Goal: Task Accomplishment & Management: Manage account settings

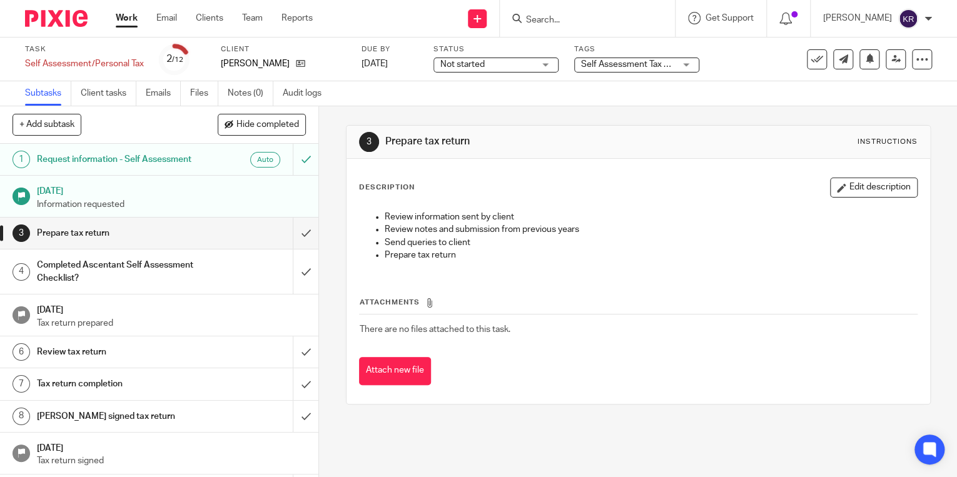
click at [132, 13] on link "Work" at bounding box center [127, 18] width 22 height 13
click at [130, 14] on link "Work" at bounding box center [127, 18] width 22 height 13
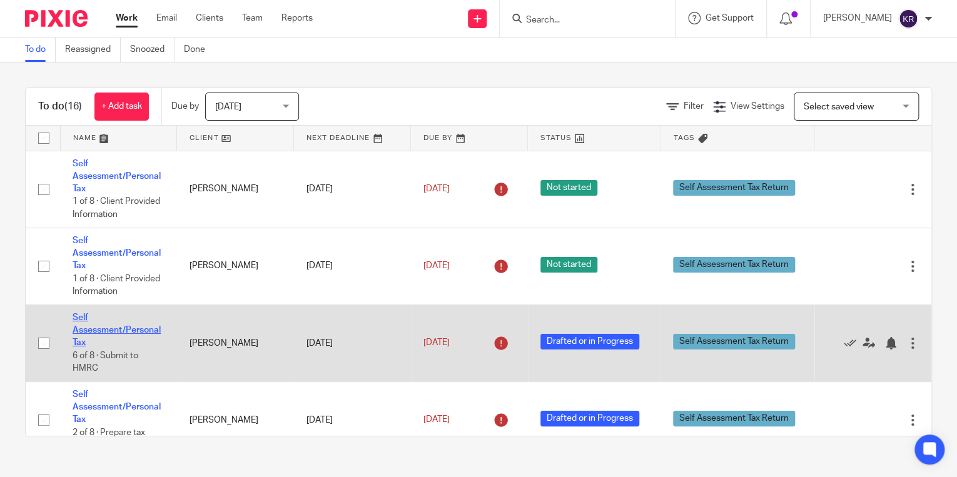
click at [125, 330] on link "Self Assessment/Personal Tax" at bounding box center [117, 330] width 88 height 34
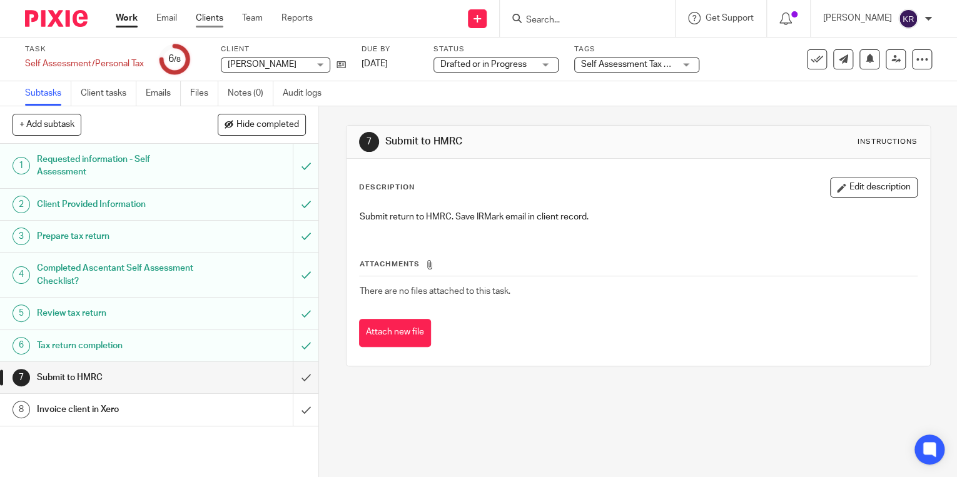
click at [213, 15] on link "Clients" at bounding box center [210, 18] width 28 height 13
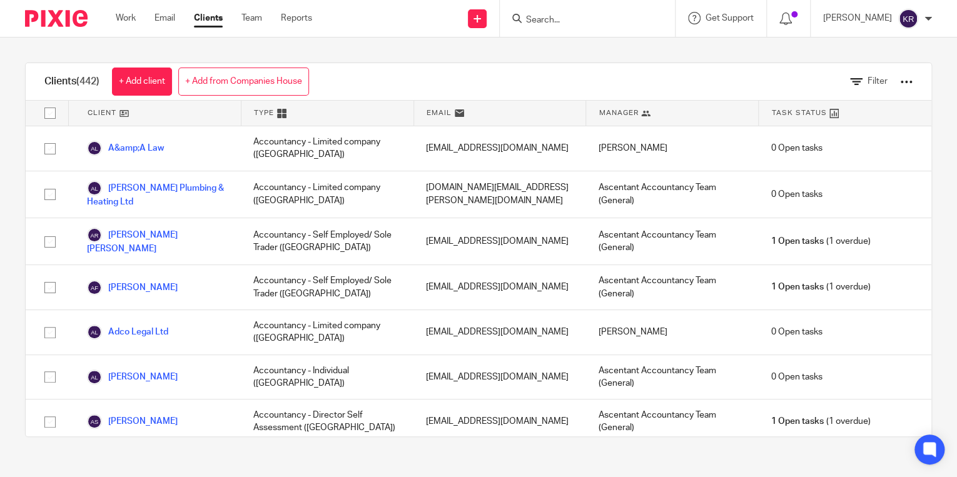
click at [618, 33] on div at bounding box center [587, 18] width 175 height 37
click at [555, 18] on div at bounding box center [585, 19] width 146 height 16
click at [567, 18] on input "Search" at bounding box center [581, 20] width 113 height 11
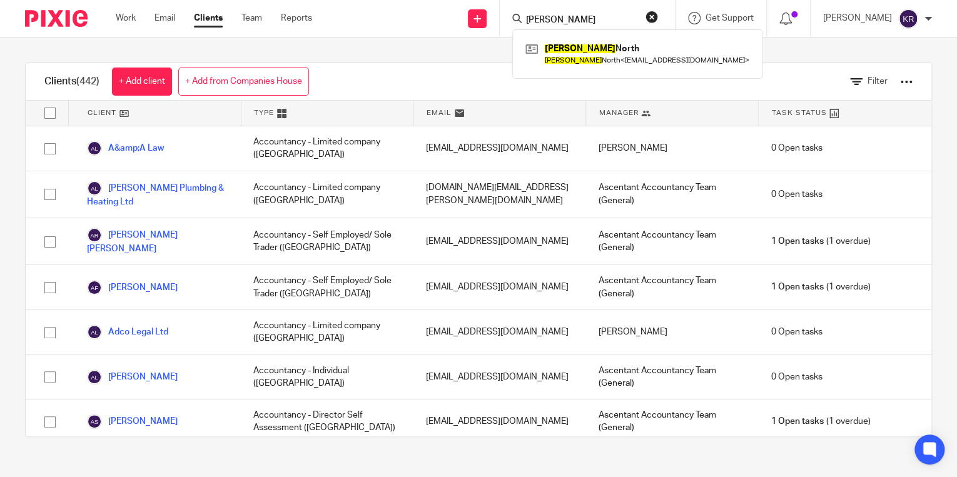
type input "Malcolm"
click button "submit" at bounding box center [0, 0] width 0 height 0
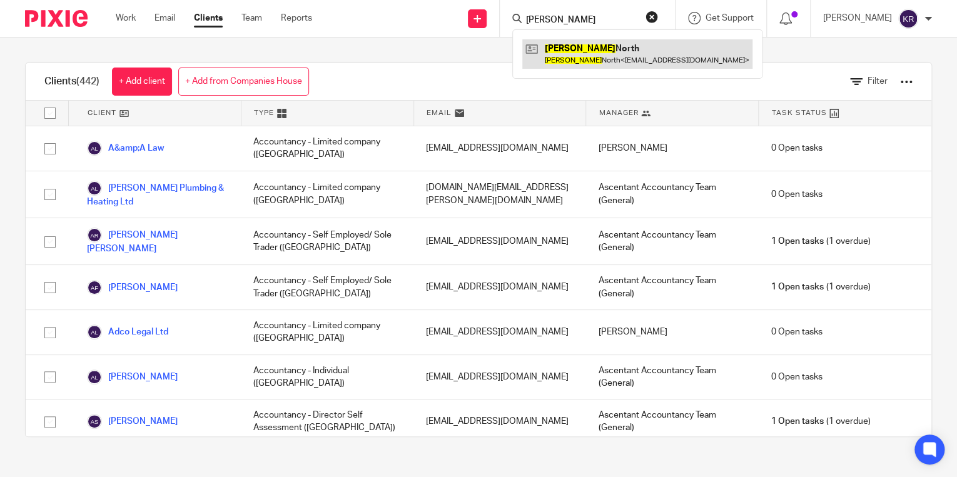
click at [633, 56] on link at bounding box center [637, 53] width 230 height 29
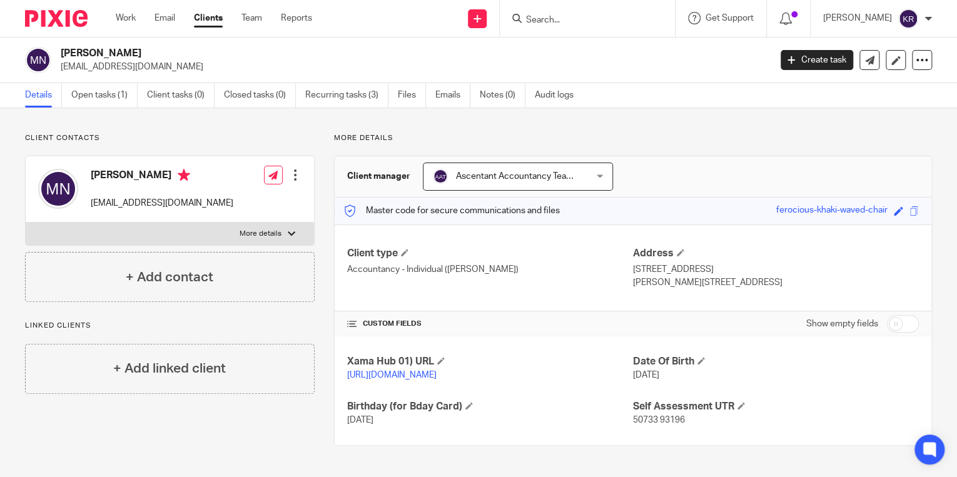
scroll to position [5, 0]
click at [288, 230] on div at bounding box center [292, 234] width 8 height 8
click at [26, 223] on input "More details" at bounding box center [25, 222] width 1 height 1
checkbox input "true"
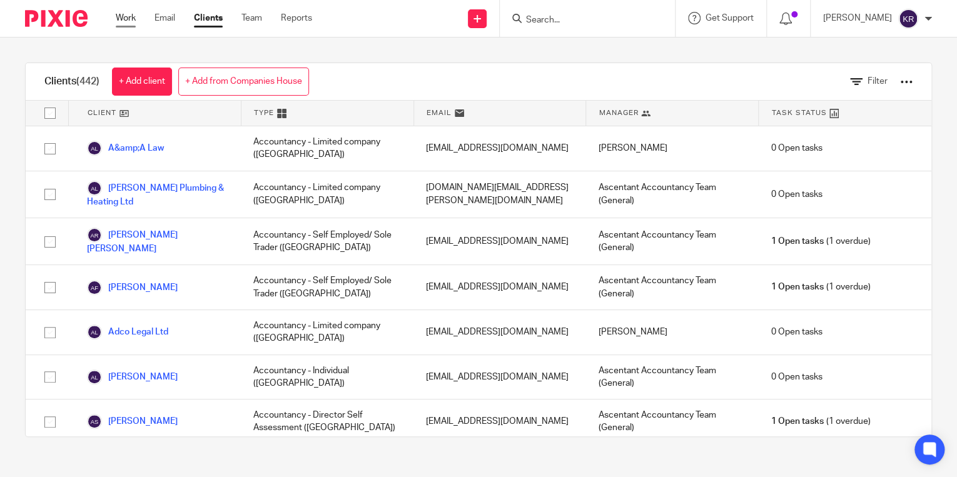
click at [118, 18] on link "Work" at bounding box center [126, 18] width 20 height 13
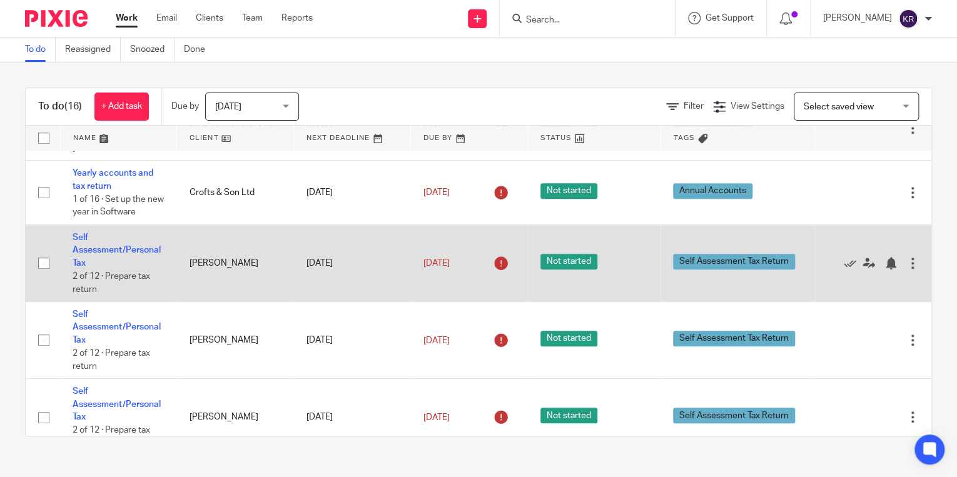
scroll to position [500, 0]
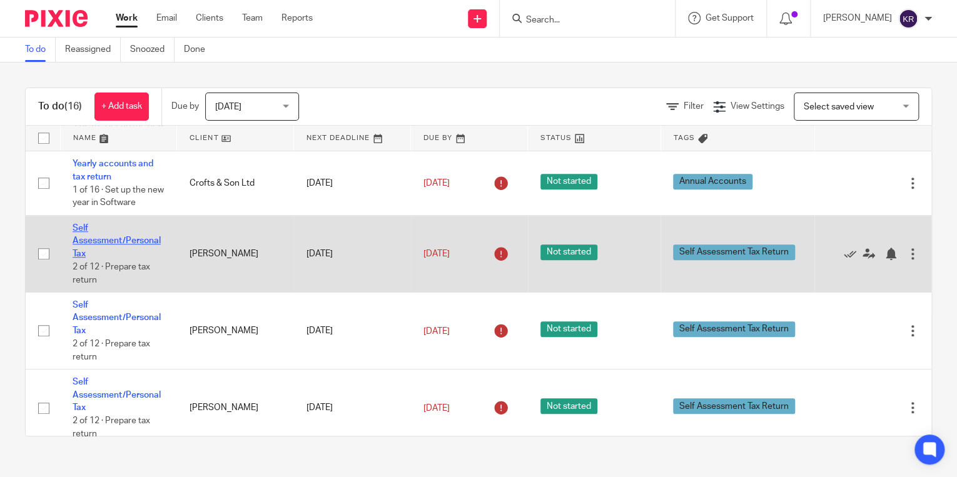
click at [100, 243] on link "Self Assessment/Personal Tax" at bounding box center [117, 241] width 88 height 34
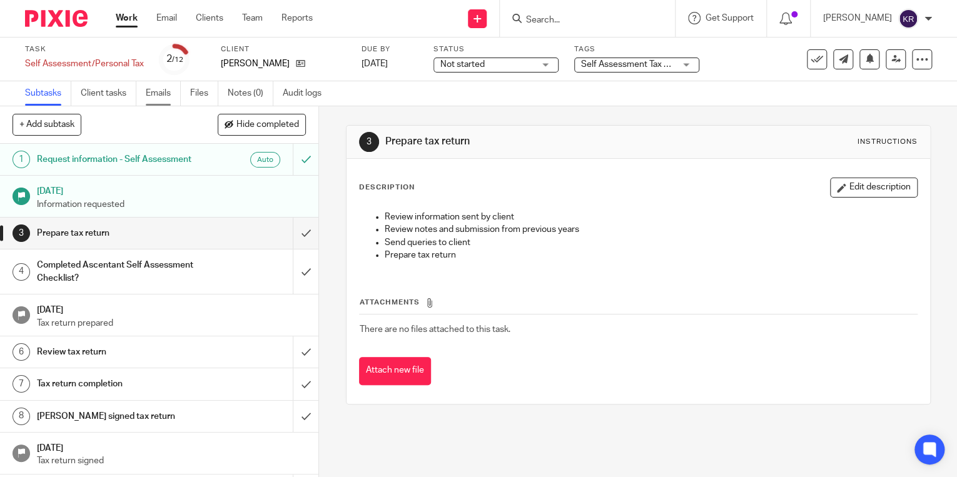
click at [158, 93] on link "Emails" at bounding box center [163, 93] width 35 height 24
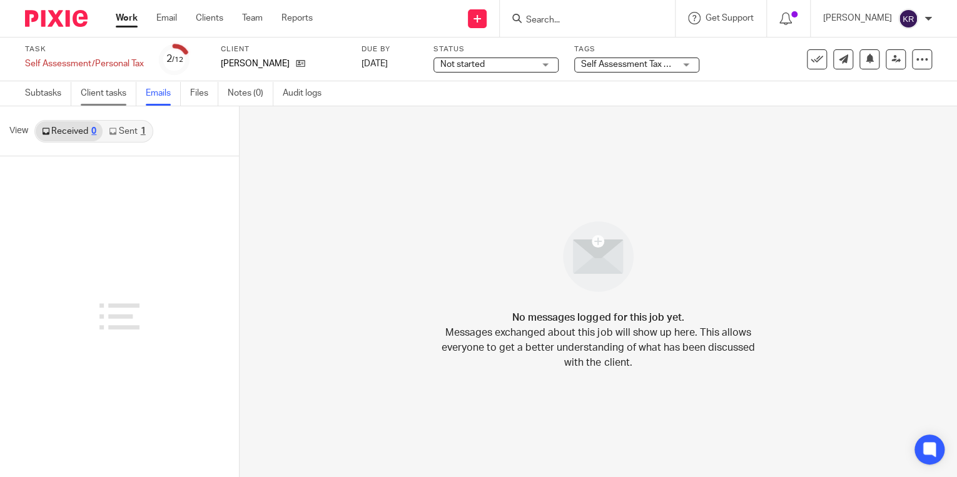
click at [93, 90] on link "Client tasks" at bounding box center [109, 93] width 56 height 24
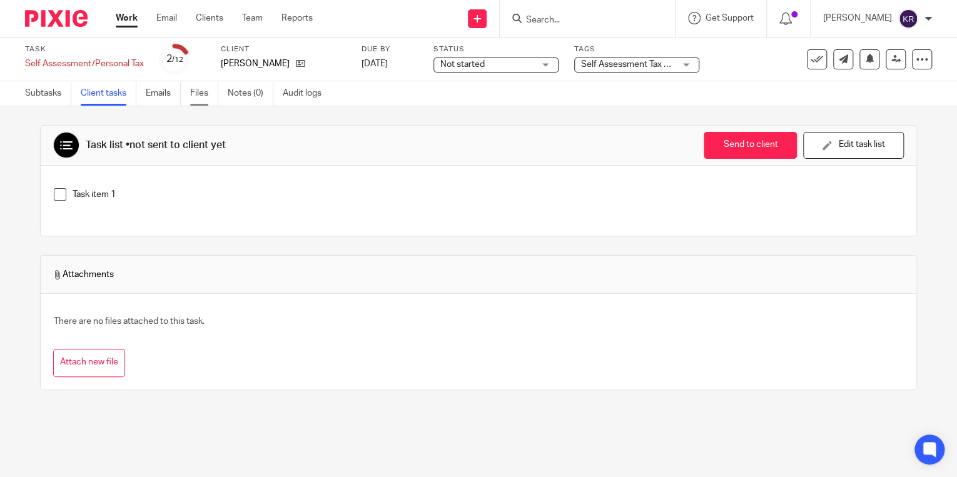
click at [205, 92] on link "Files" at bounding box center [204, 93] width 28 height 24
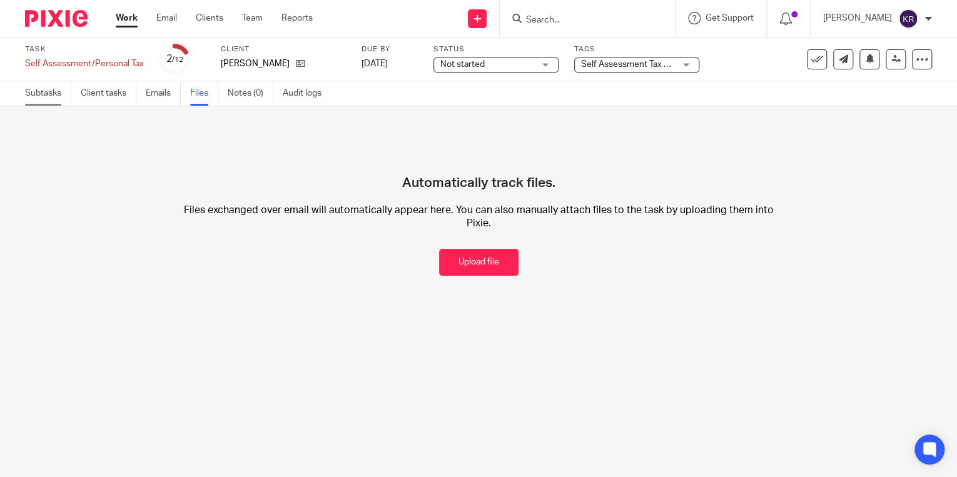
click at [49, 91] on link "Subtasks" at bounding box center [48, 93] width 46 height 24
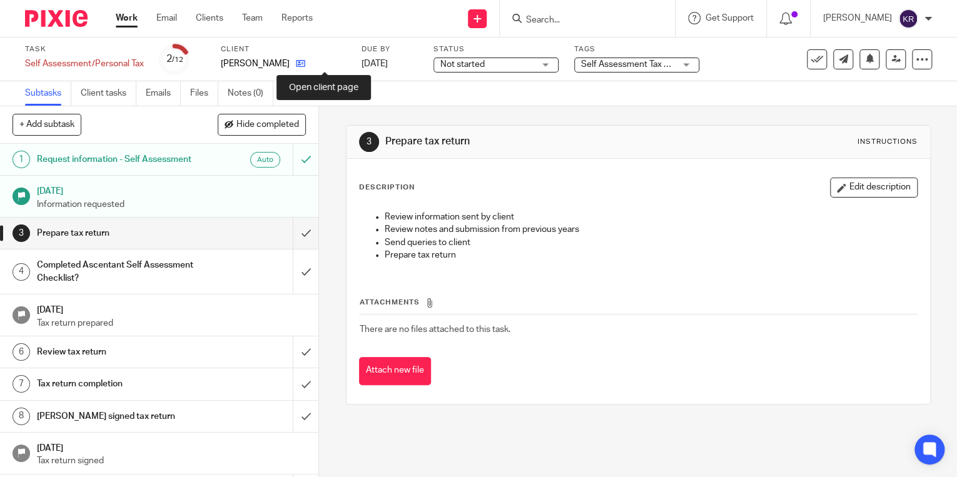
click at [305, 63] on icon at bounding box center [300, 63] width 9 height 9
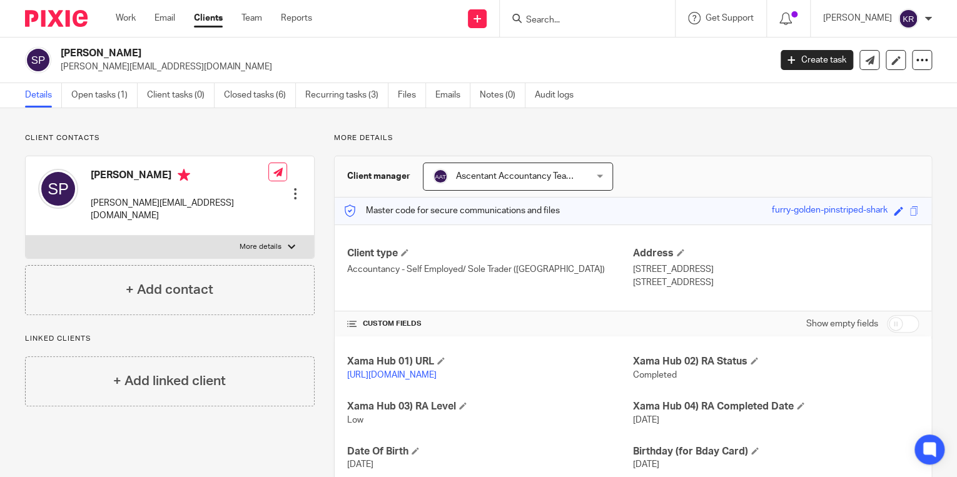
scroll to position [50, 0]
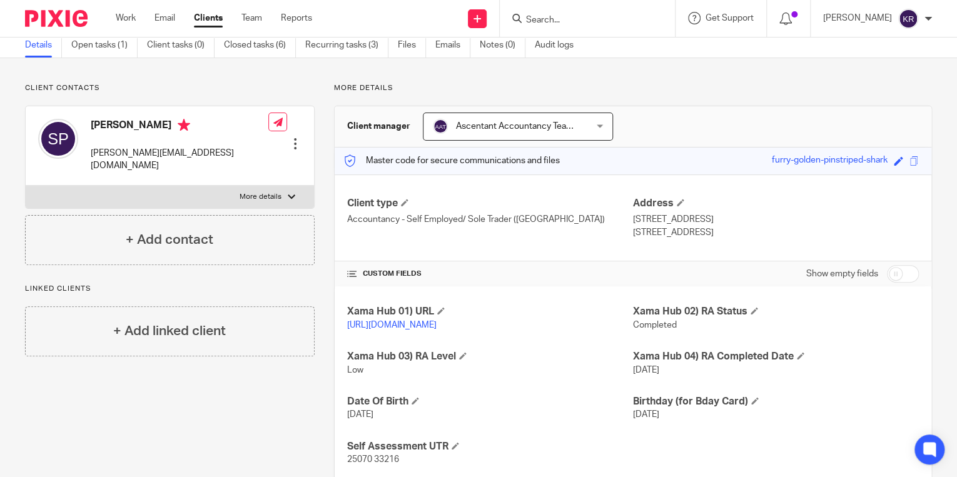
click at [418, 322] on link "https://platform.xamatech.com/portal/crm/clients/81aafd80-28a0-11ef-9223-012c11…" at bounding box center [391, 325] width 89 height 9
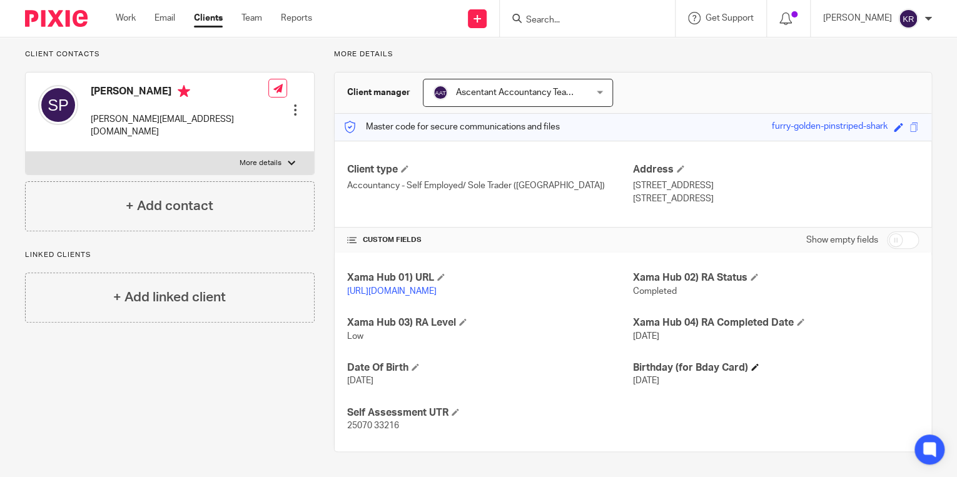
scroll to position [0, 0]
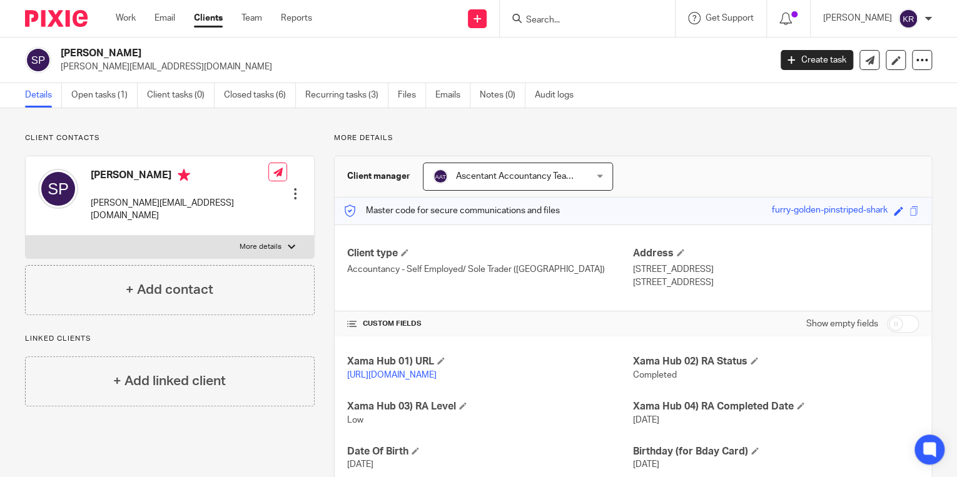
click at [288, 243] on div at bounding box center [292, 247] width 8 height 8
click at [26, 235] on input "More details" at bounding box center [25, 235] width 1 height 1
checkbox input "true"
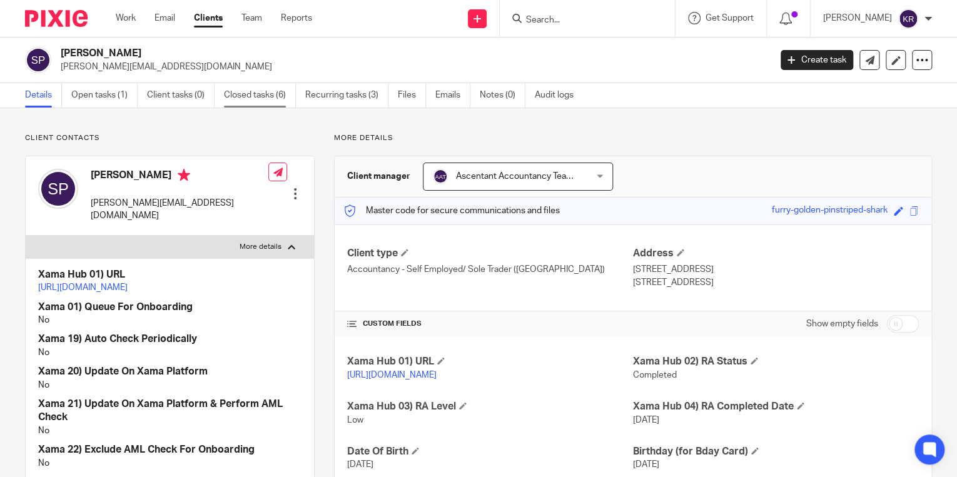
click at [261, 93] on link "Closed tasks (6)" at bounding box center [260, 95] width 72 height 24
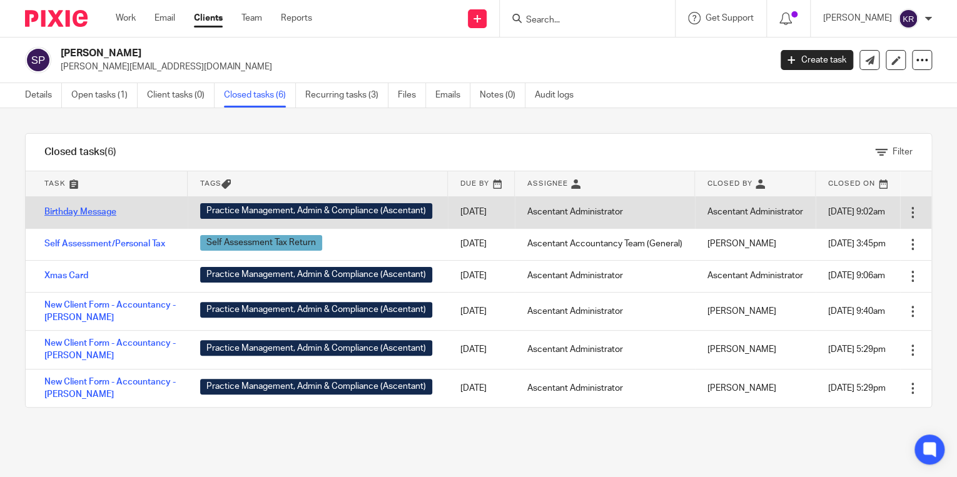
scroll to position [21, 0]
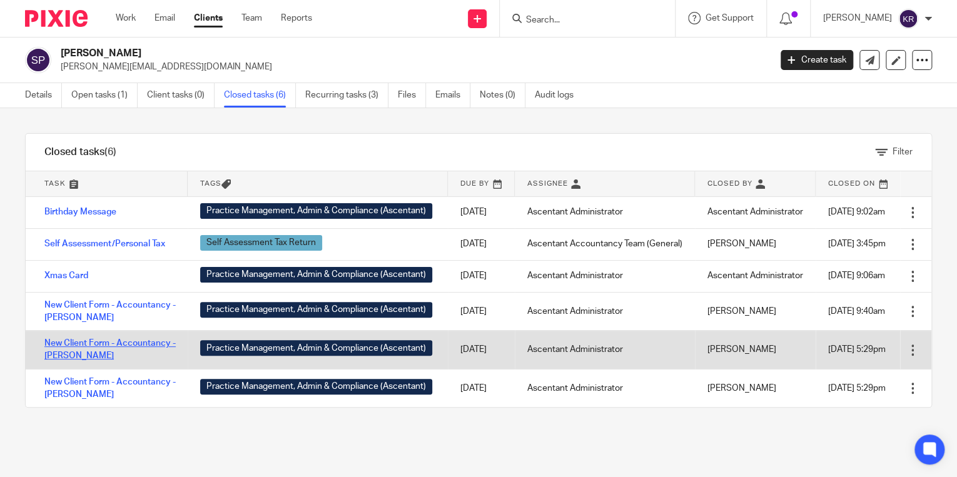
click at [73, 360] on link "New Client Form - Accountancy -[PERSON_NAME]" at bounding box center [109, 349] width 131 height 21
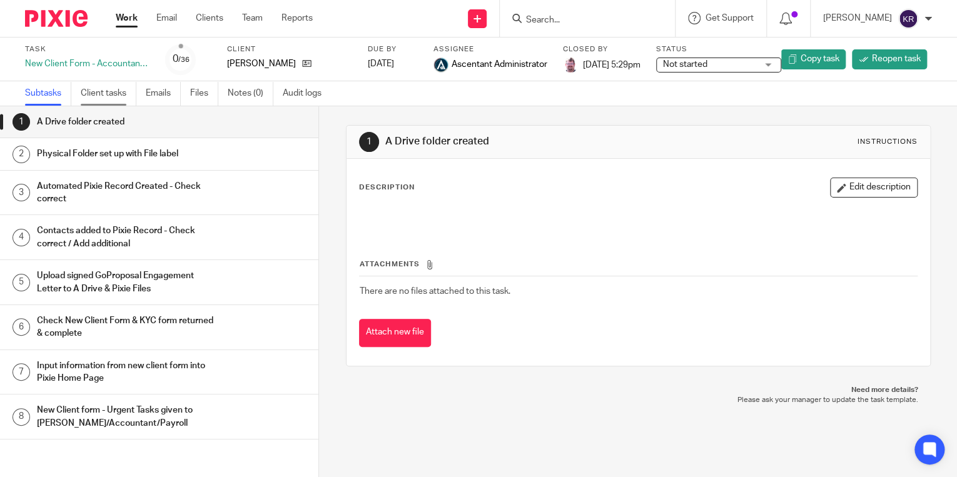
click at [113, 91] on link "Client tasks" at bounding box center [109, 93] width 56 height 24
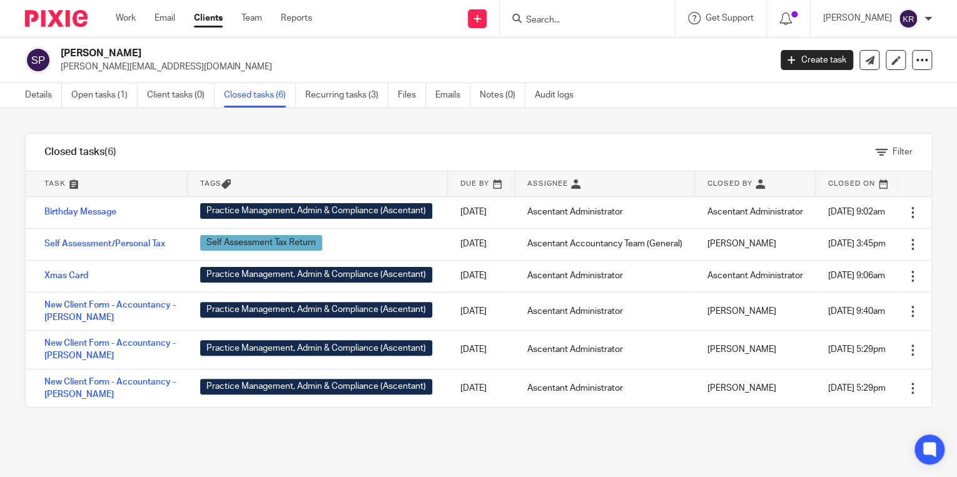
scroll to position [29, 0]
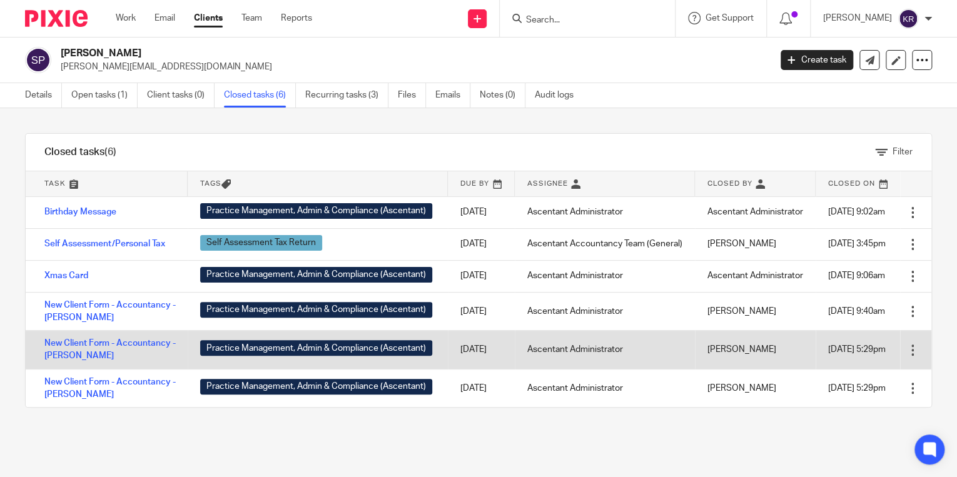
click at [906, 355] on div at bounding box center [912, 350] width 13 height 13
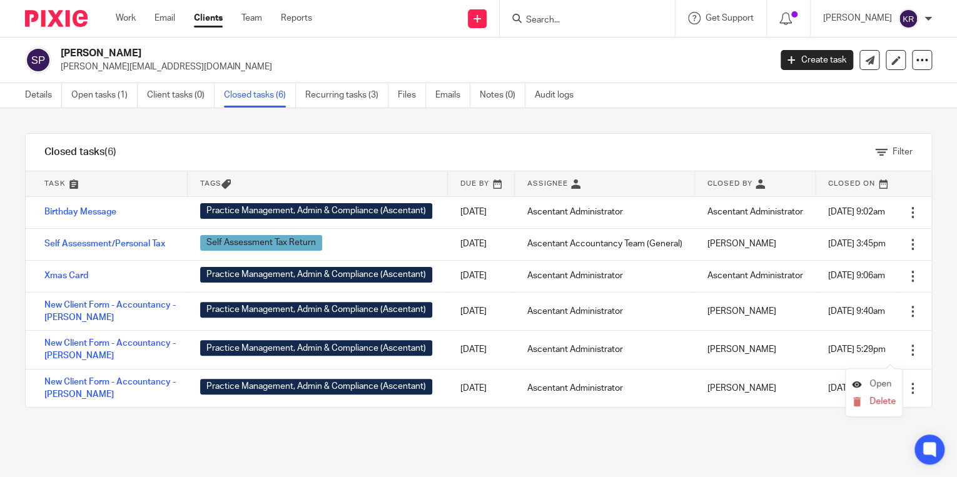
click at [888, 384] on span "Open" at bounding box center [880, 384] width 22 height 9
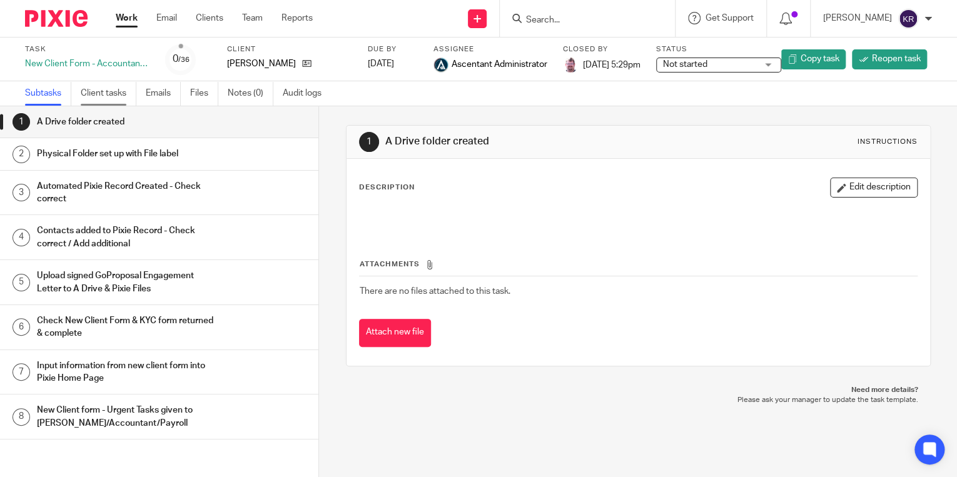
click at [94, 91] on link "Client tasks" at bounding box center [109, 93] width 56 height 24
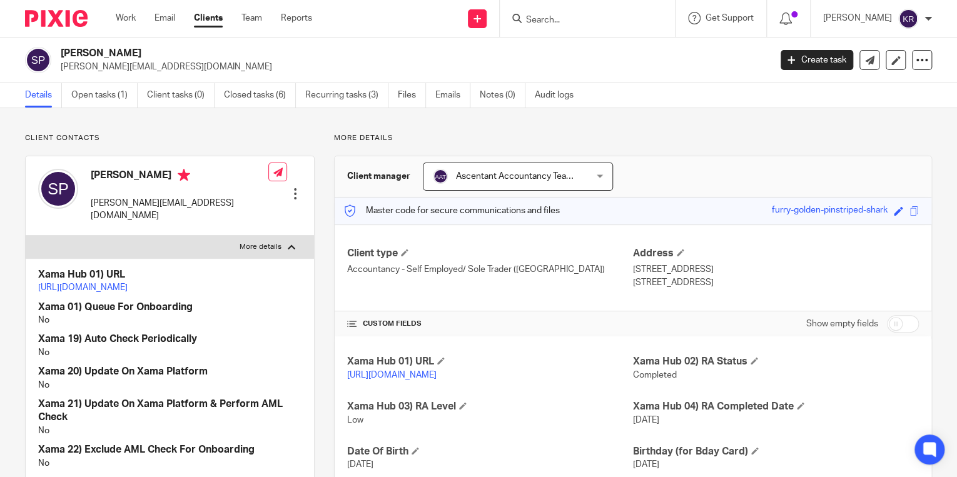
click at [293, 188] on div at bounding box center [295, 194] width 13 height 13
click at [418, 130] on div "Client contacts [PERSON_NAME] [PERSON_NAME][EMAIL_ADDRESS][DOMAIN_NAME] Edit co…" at bounding box center [478, 380] width 957 height 544
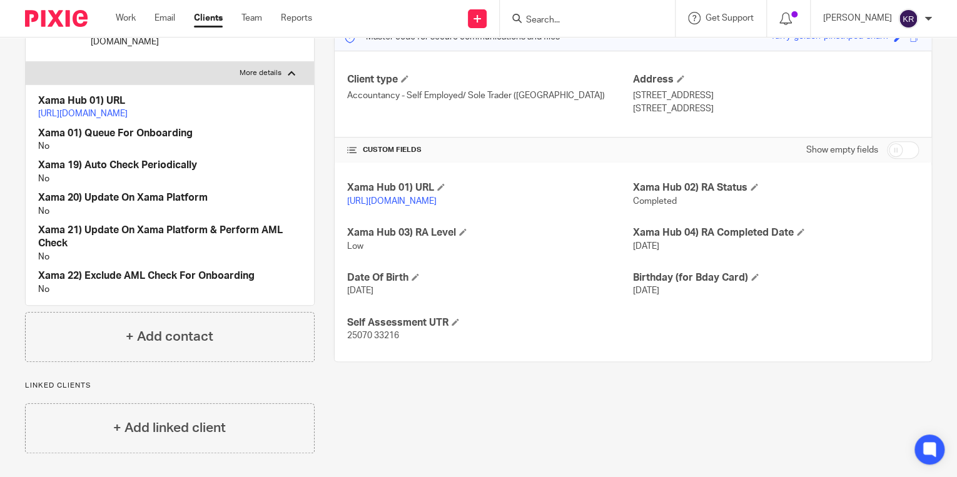
scroll to position [187, 0]
click at [130, 20] on link "Work" at bounding box center [126, 18] width 20 height 13
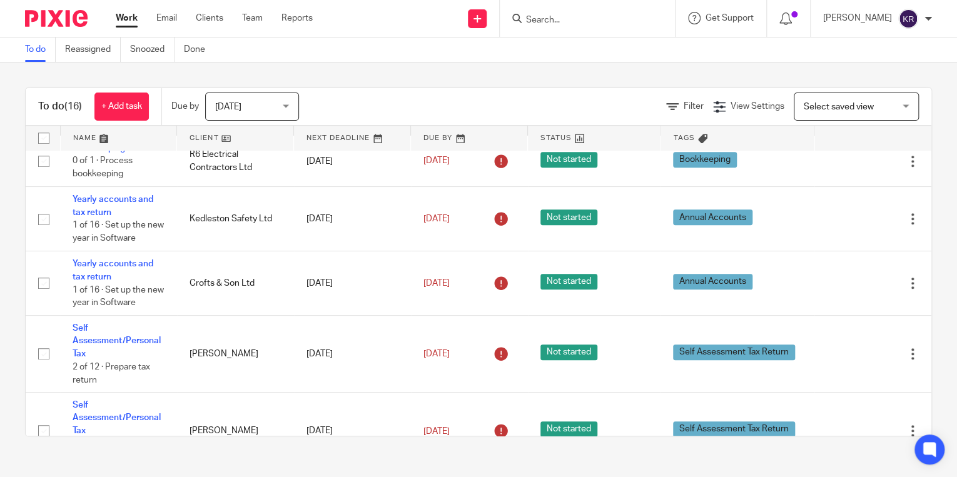
scroll to position [450, 0]
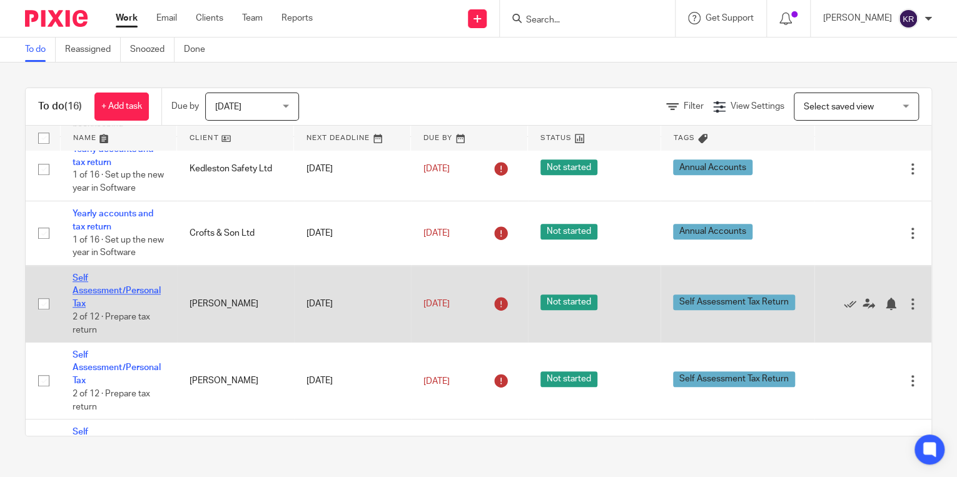
click at [103, 295] on link "Self Assessment/Personal Tax" at bounding box center [117, 291] width 88 height 34
